Goal: Browse casually

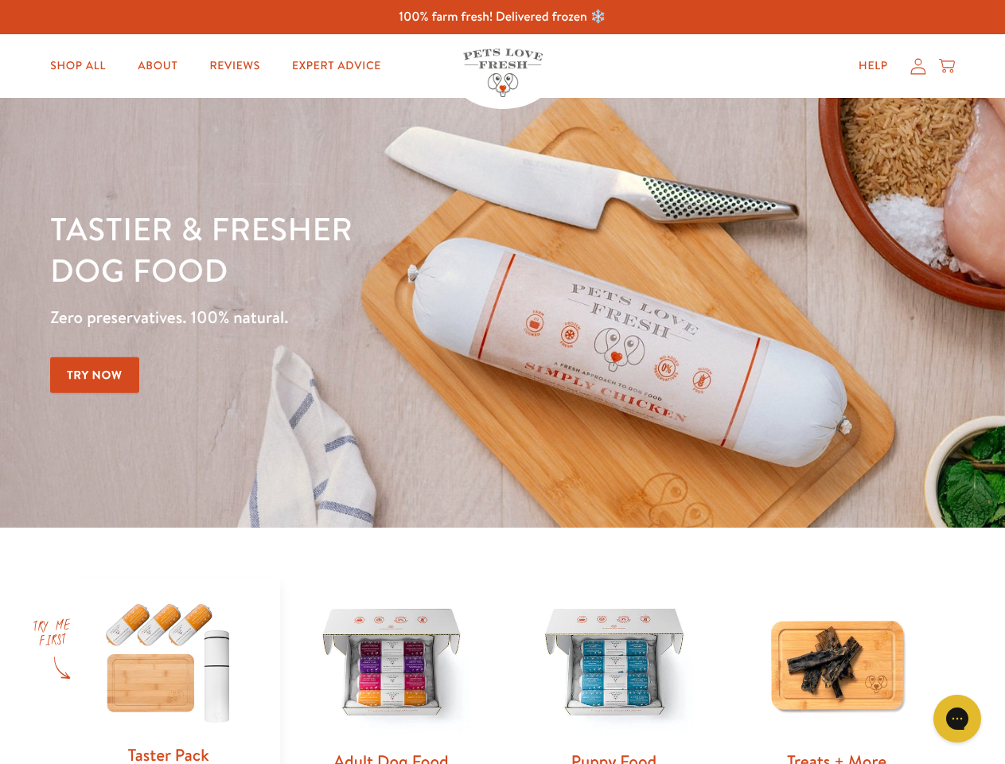
click at [502, 382] on div "Tastier & fresher dog food Zero preservatives. 100% natural. Try Now" at bounding box center [351, 313] width 603 height 210
click at [957, 718] on icon "Gorgias live chat" at bounding box center [956, 717] width 15 height 15
